Goal: Task Accomplishment & Management: Manage account settings

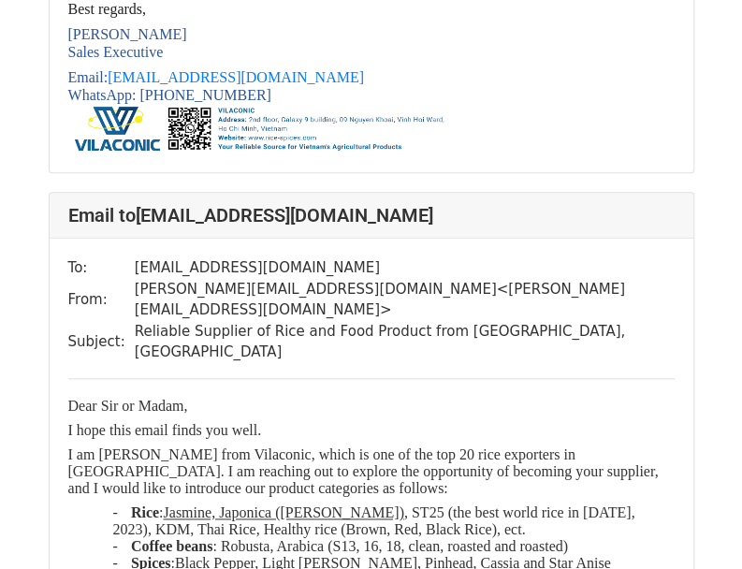
scroll to position [9728, 0]
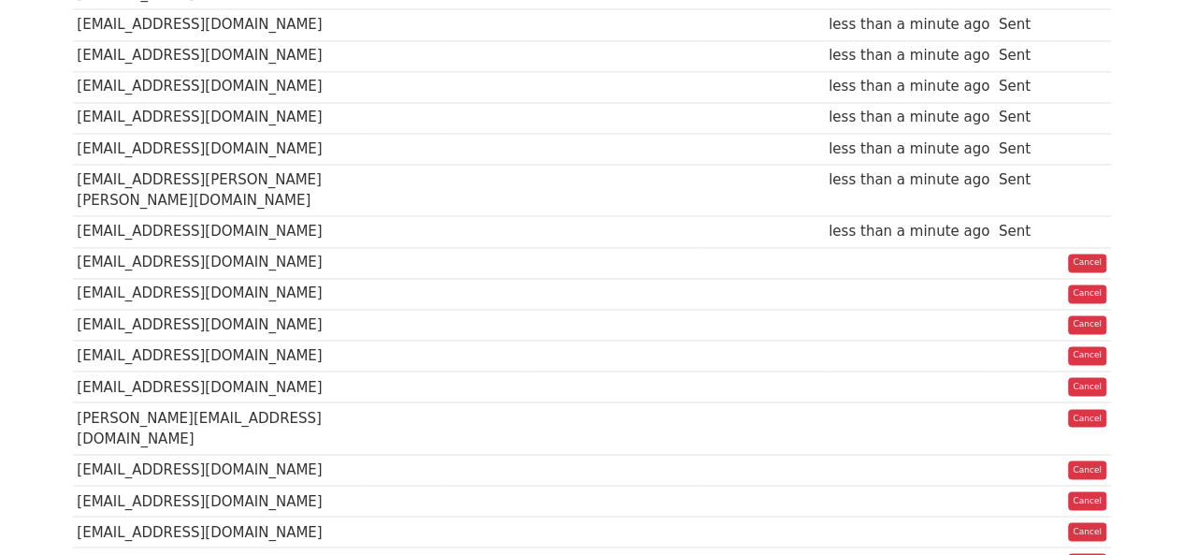
scroll to position [1455, 0]
